Goal: Find specific page/section: Find specific page/section

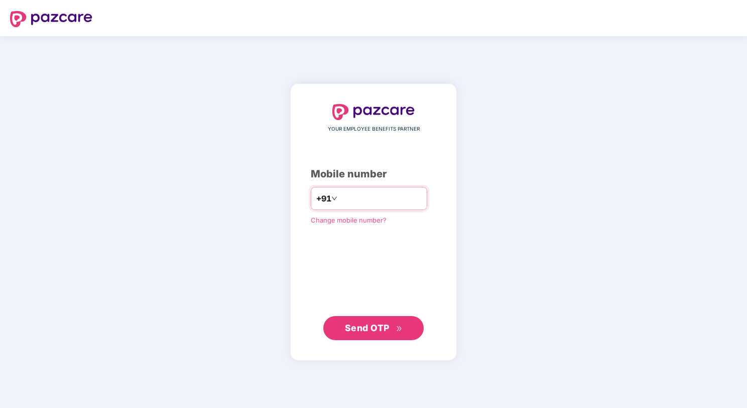
click at [379, 195] on input "number" at bounding box center [381, 198] width 82 height 16
type input "**********"
click at [378, 330] on span "Send OTP" at bounding box center [367, 327] width 45 height 11
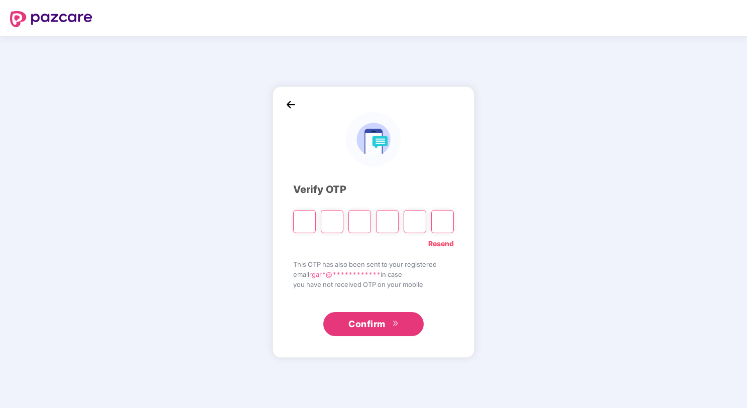
paste input "*"
type input "*"
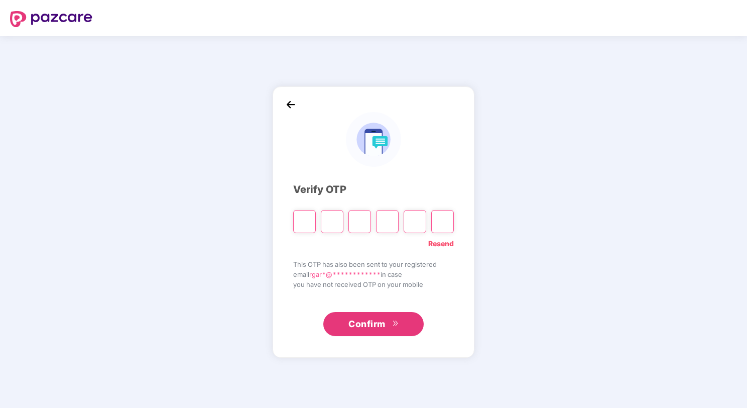
type input "*"
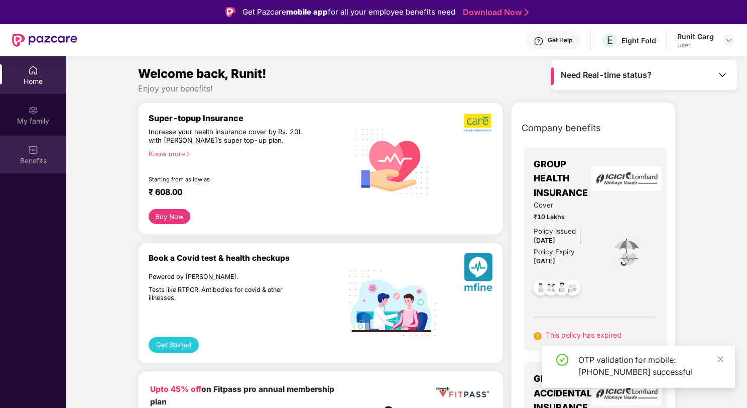
click at [33, 151] on img at bounding box center [33, 150] width 10 height 10
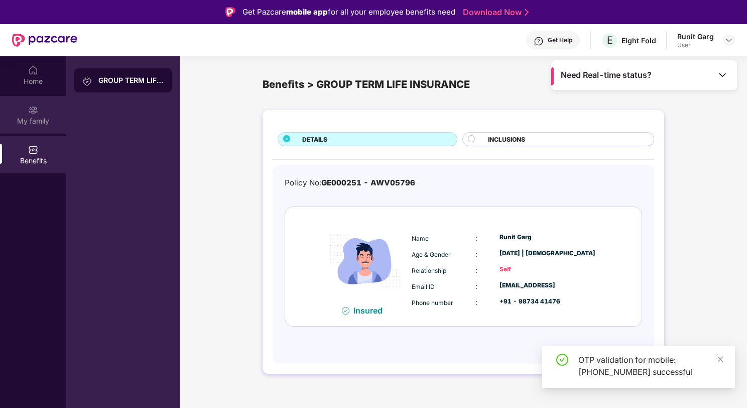
click at [41, 123] on div "My family" at bounding box center [33, 121] width 66 height 10
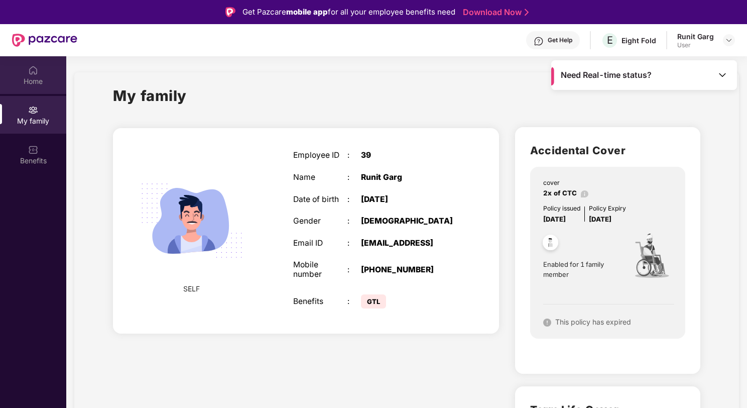
click at [31, 76] on div "Home" at bounding box center [33, 81] width 66 height 10
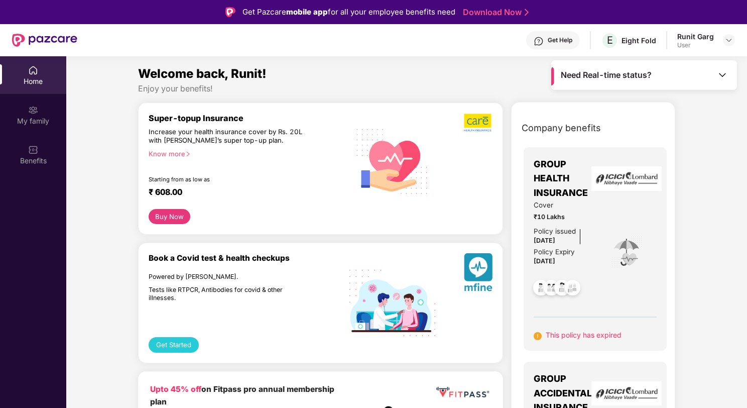
click at [33, 81] on div "Home" at bounding box center [33, 81] width 66 height 10
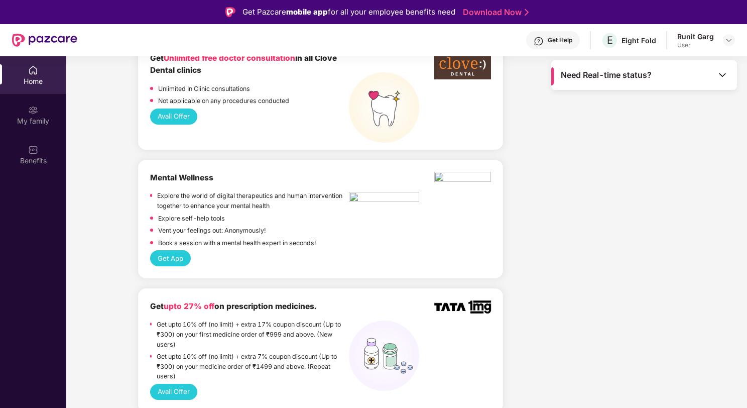
scroll to position [837, 0]
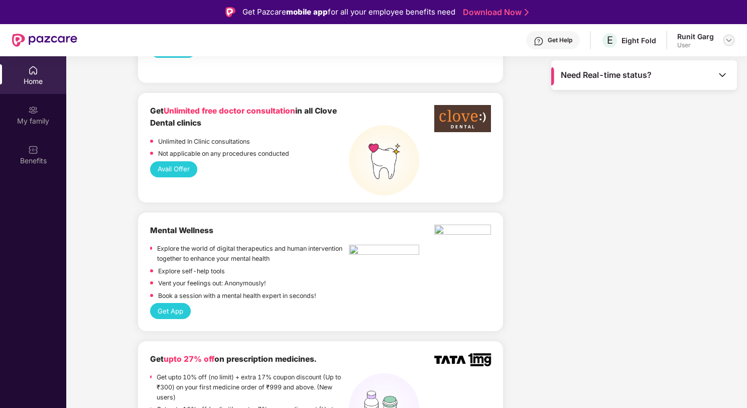
click at [731, 45] on div at bounding box center [729, 40] width 12 height 12
click at [641, 43] on div "Eight Fold" at bounding box center [639, 41] width 35 height 10
click at [36, 117] on div "My family" at bounding box center [33, 121] width 66 height 10
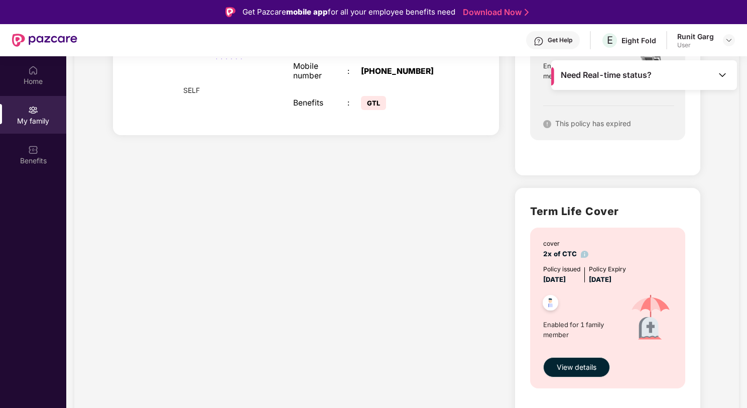
scroll to position [56, 0]
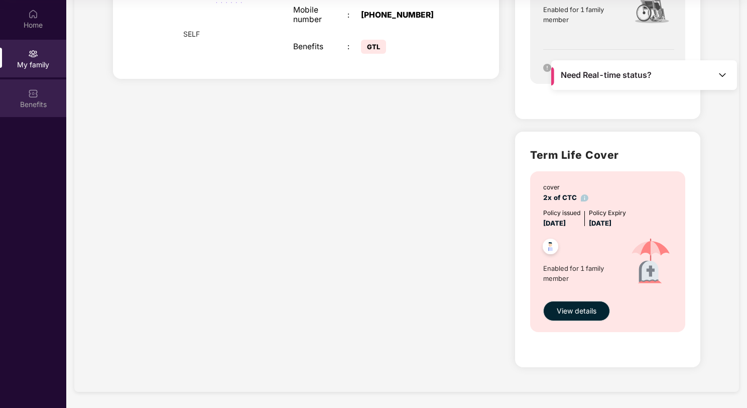
click at [33, 95] on img at bounding box center [33, 93] width 10 height 10
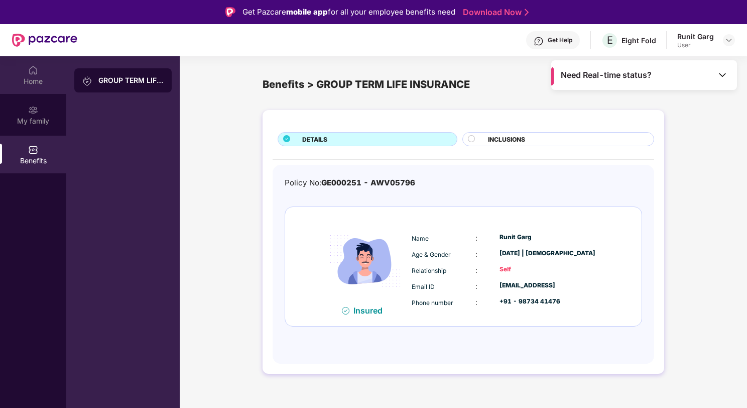
click at [34, 81] on div "Home" at bounding box center [33, 81] width 66 height 10
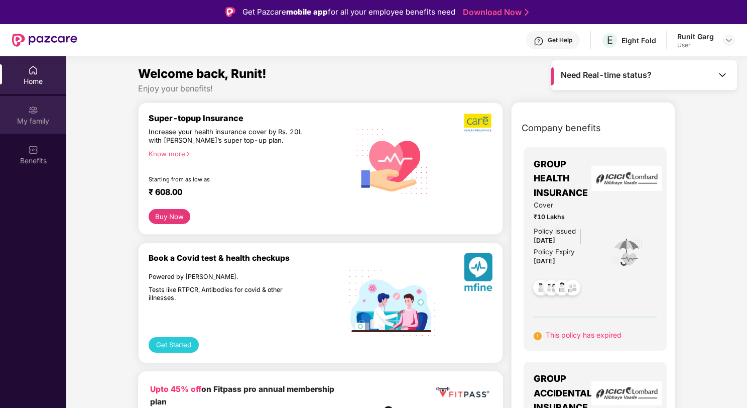
click at [32, 117] on div "My family" at bounding box center [33, 121] width 66 height 10
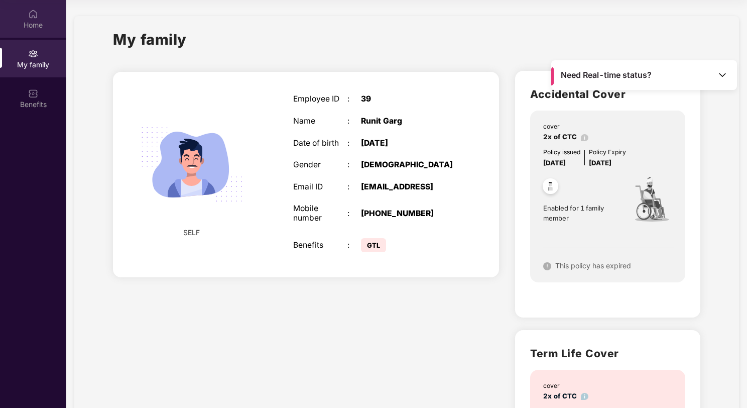
click at [36, 20] on div "Home" at bounding box center [33, 25] width 66 height 10
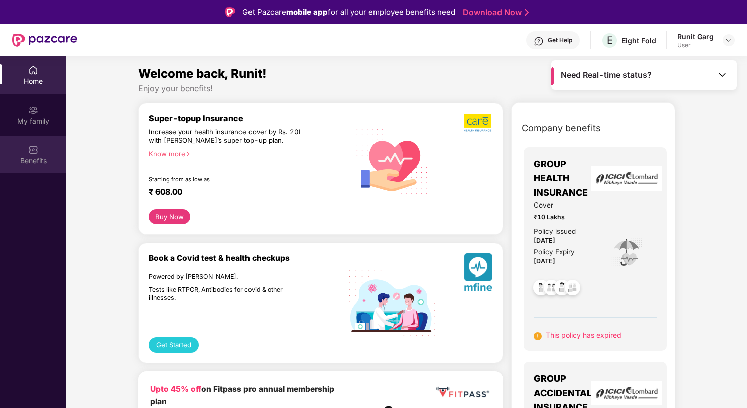
click at [28, 161] on div "Benefits" at bounding box center [33, 161] width 66 height 10
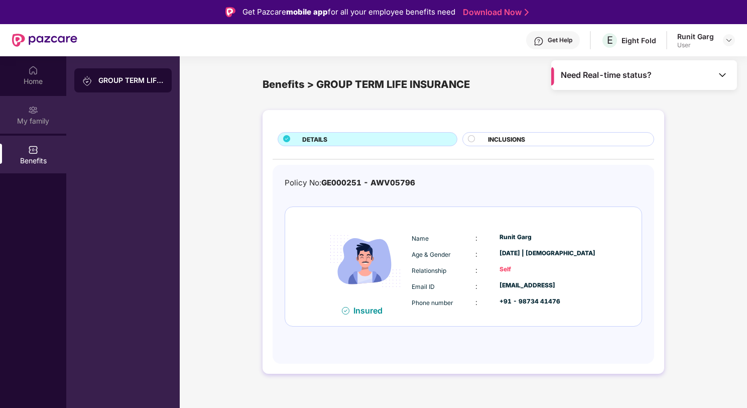
click at [20, 127] on div "My family" at bounding box center [33, 115] width 66 height 38
